Goal: Task Accomplishment & Management: Manage account settings

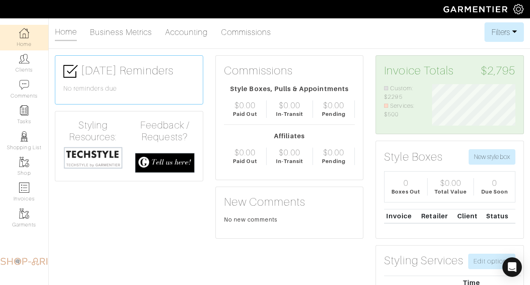
scroll to position [41, 95]
click at [13, 64] on link "Clients" at bounding box center [24, 63] width 48 height 26
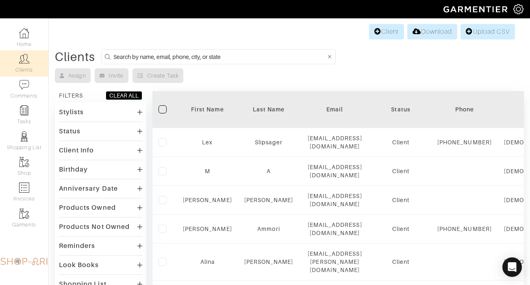
click at [279, 59] on input at bounding box center [219, 57] width 212 height 10
type input "mariel"
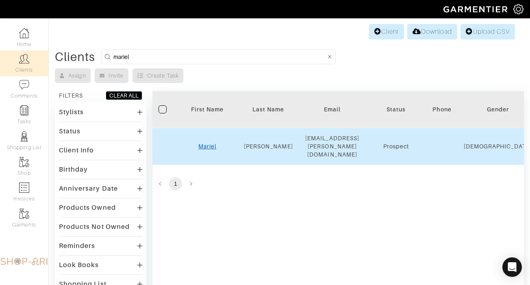
click at [210, 143] on link "Mariel" at bounding box center [207, 146] width 18 height 6
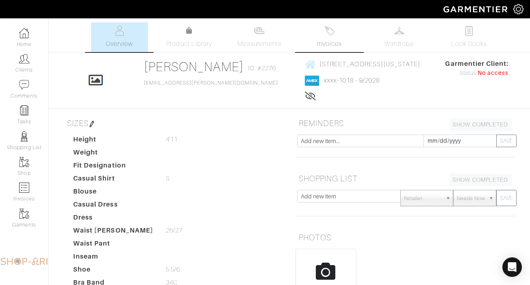
click at [340, 34] on link "Invoices" at bounding box center [329, 37] width 57 height 30
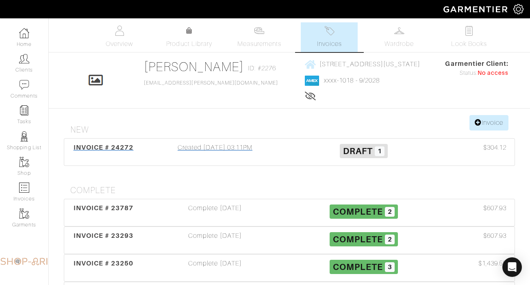
click at [258, 144] on div "Created [DATE] 03:11PM" at bounding box center [215, 152] width 149 height 19
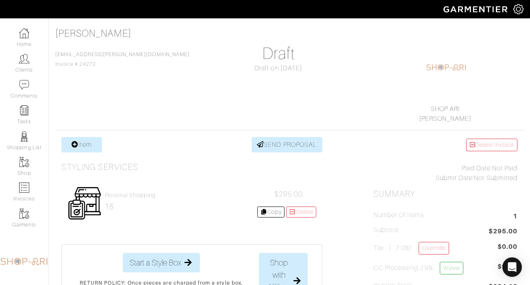
scroll to position [76, 0]
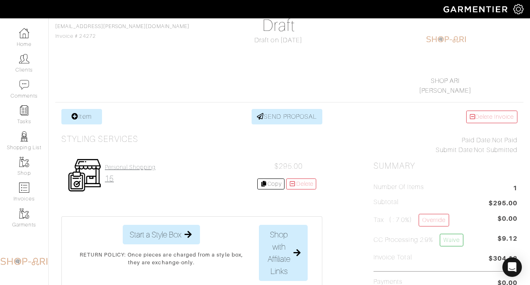
click at [135, 171] on link "Personal Shopping 15" at bounding box center [130, 173] width 51 height 19
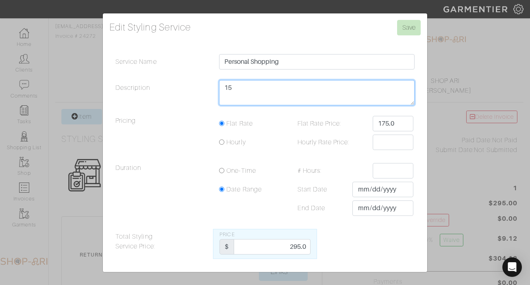
drag, startPoint x: 108, startPoint y: 87, endPoint x: -2, endPoint y: 75, distance: 110.7
click at [0, 75] on html "SHOP ARI [PERSON_NAME] Home Clients Invoices Comments Reminders Stylists Shop M…" at bounding box center [265, 263] width 530 height 678
type textarea "35"
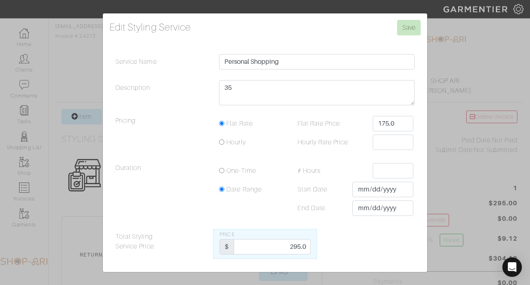
click at [377, 26] on h4 "Edit Styling Service Save" at bounding box center [264, 27] width 311 height 15
click at [407, 25] on input "Save" at bounding box center [409, 27] width 24 height 15
